Goal: Task Accomplishment & Management: Manage account settings

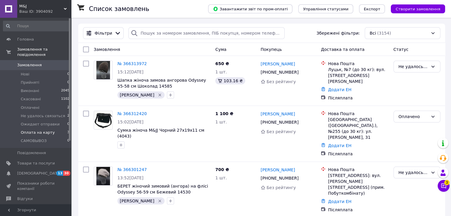
click at [41, 130] on span "Оплата на карту" at bounding box center [38, 132] width 34 height 5
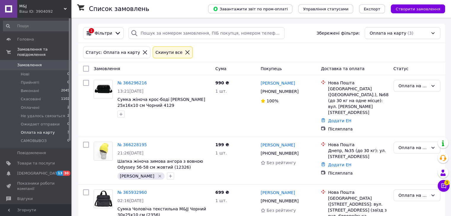
click at [51, 7] on span "M&J" at bounding box center [41, 6] width 44 height 5
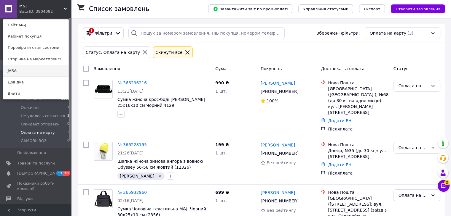
click at [12, 73] on link "JARA" at bounding box center [35, 70] width 65 height 11
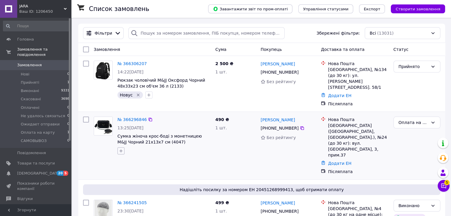
click at [121, 149] on icon "button" at bounding box center [121, 151] width 5 height 5
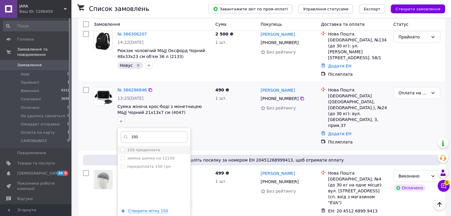
type input "150"
click at [144, 148] on label "150 предоплата" at bounding box center [143, 150] width 33 height 4
checkbox input "true"
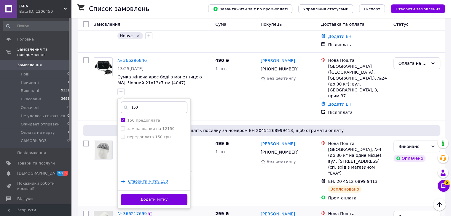
scroll to position [89, 0]
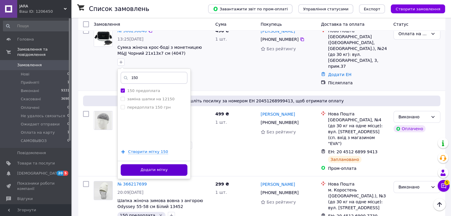
click at [153, 164] on button "Додати мітку" at bounding box center [154, 170] width 67 height 12
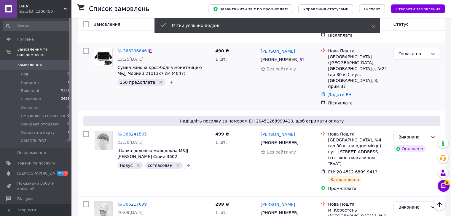
scroll to position [59, 0]
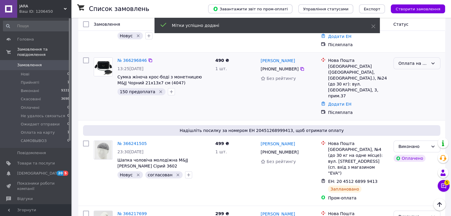
click at [423, 60] on div "Оплата на карту" at bounding box center [413, 63] width 30 height 7
click at [412, 96] on li "Ожидает отправки" at bounding box center [416, 97] width 46 height 17
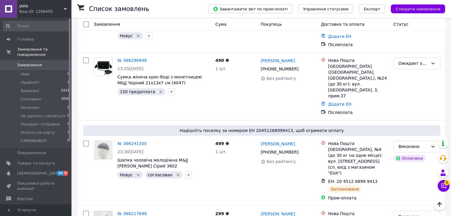
click at [58, 8] on span "JARA" at bounding box center [41, 6] width 44 height 5
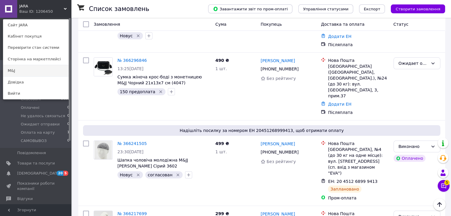
click at [13, 67] on link "M&J" at bounding box center [35, 70] width 65 height 11
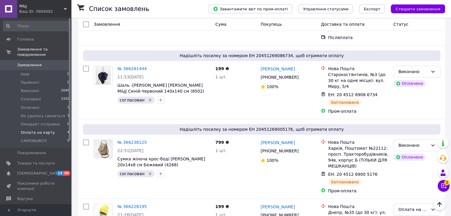
click at [41, 130] on span "Оплата на карту" at bounding box center [38, 132] width 34 height 5
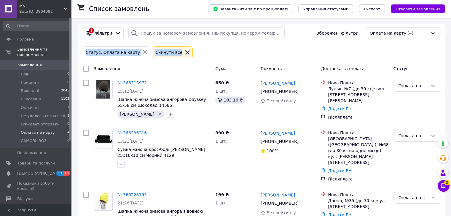
click at [447, 43] on div "Список замовлень Завантажити звіт по пром-оплаті Управління статусами Експорт С…" at bounding box center [261, 160] width 378 height 285
click at [169, 115] on icon "button" at bounding box center [170, 114] width 3 height 3
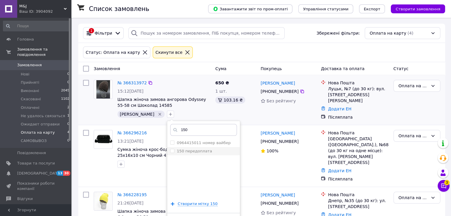
type input "150"
click at [177, 151] on label "150 передоплата" at bounding box center [194, 151] width 35 height 4
checkbox input "true"
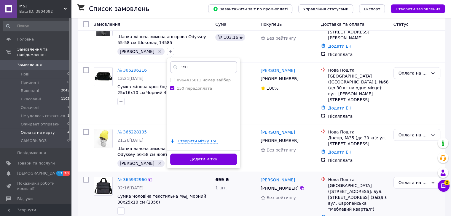
scroll to position [66, 0]
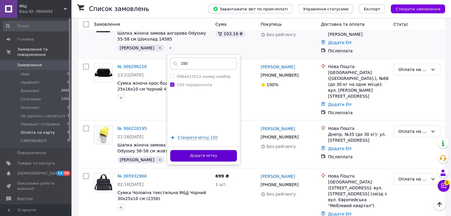
click at [190, 154] on button "Додати мітку" at bounding box center [203, 156] width 67 height 12
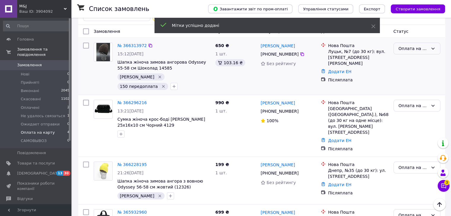
scroll to position [7, 0]
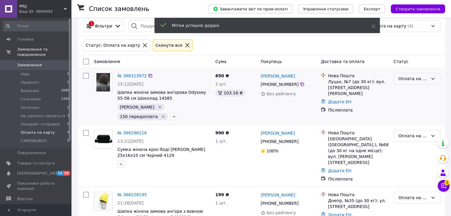
click at [434, 81] on div "Оплата на карту" at bounding box center [416, 79] width 47 height 12
click at [410, 119] on li "Ожидает отправки" at bounding box center [416, 118] width 46 height 17
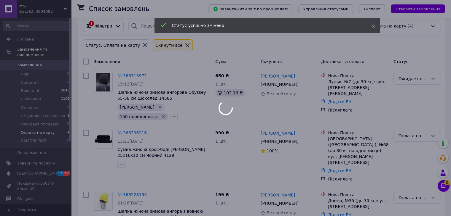
click at [146, 106] on div at bounding box center [225, 108] width 451 height 216
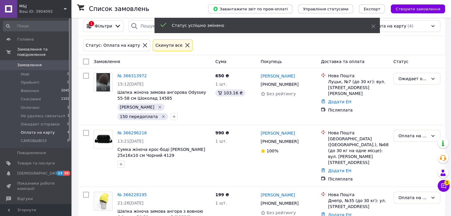
click at [157, 107] on icon "Видалити мітку" at bounding box center [159, 107] width 5 height 5
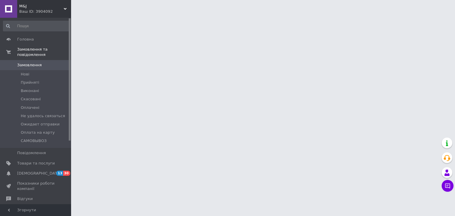
click at [42, 17] on div "M&J Ваш ID: 3904092" at bounding box center [44, 9] width 54 height 18
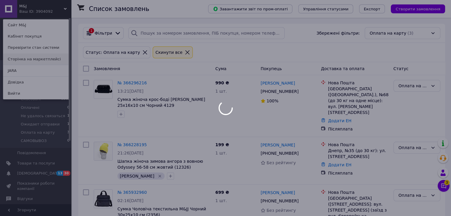
click at [26, 71] on div at bounding box center [225, 108] width 451 height 216
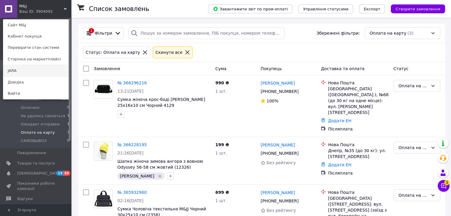
click at [29, 71] on link "JARA" at bounding box center [35, 70] width 65 height 11
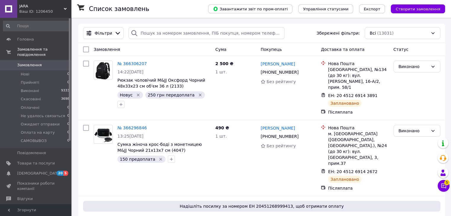
click at [47, 9] on div "Ваш ID: 1206450" at bounding box center [45, 11] width 52 height 5
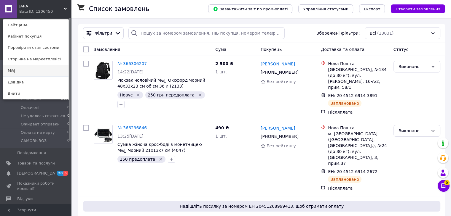
click at [25, 73] on link "M&J" at bounding box center [35, 70] width 65 height 11
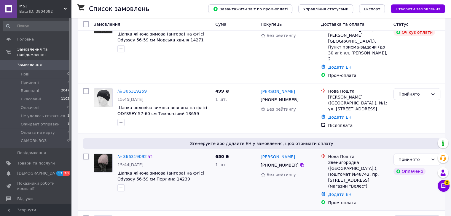
scroll to position [89, 0]
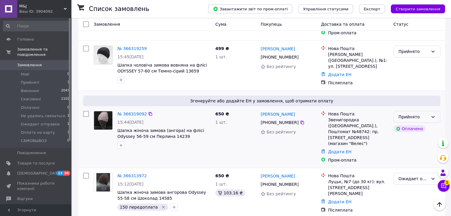
click at [428, 114] on div "Прийнято" at bounding box center [413, 117] width 30 height 7
click at [418, 132] on li "Оплачено" at bounding box center [416, 131] width 46 height 11
click at [137, 112] on link "№ 366319092" at bounding box center [131, 114] width 29 height 5
